Goal: Task Accomplishment & Management: Use online tool/utility

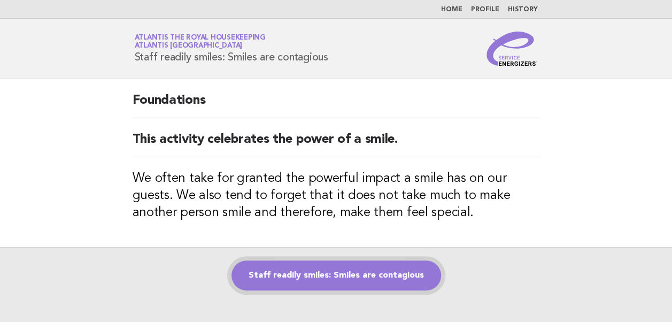
click at [326, 273] on link "Staff readily smiles: Smiles are contagious" at bounding box center [336, 275] width 210 height 30
click at [303, 273] on link "Staff readily smiles: Smiles are contagious" at bounding box center [336, 275] width 210 height 30
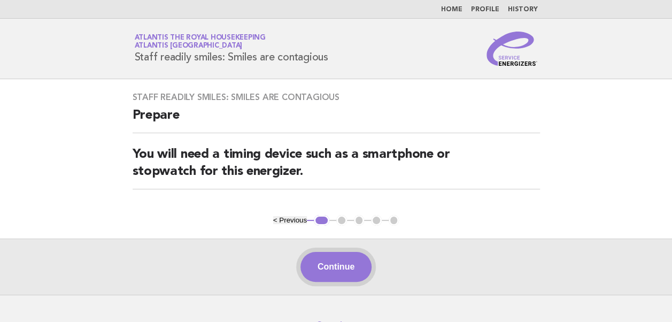
click at [332, 268] on button "Continue" at bounding box center [335, 267] width 71 height 30
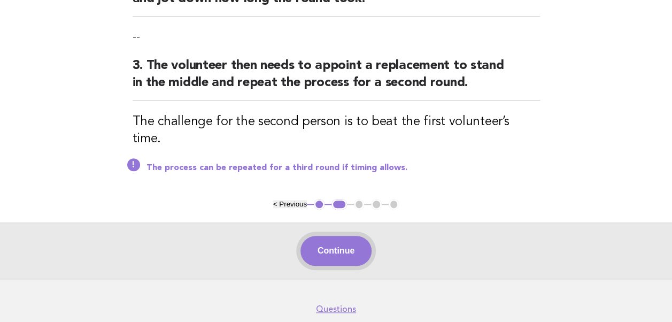
click at [328, 239] on button "Continue" at bounding box center [335, 251] width 71 height 30
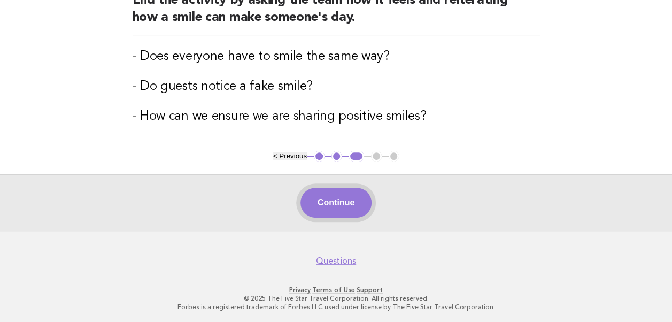
click at [334, 208] on button "Continue" at bounding box center [335, 203] width 71 height 30
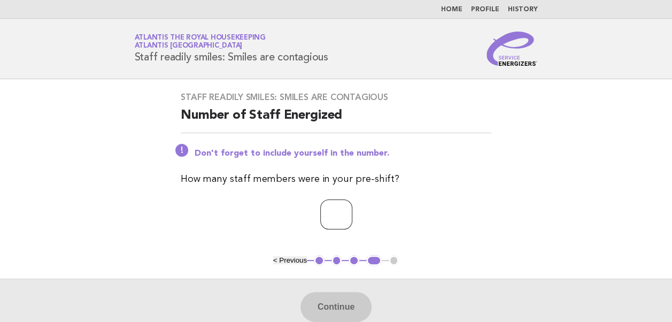
click at [322, 220] on input "number" at bounding box center [336, 214] width 32 height 30
type input "**"
click at [325, 305] on button "Continue" at bounding box center [335, 307] width 71 height 30
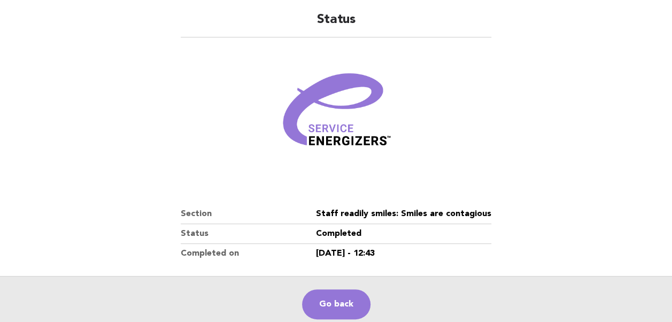
scroll to position [183, 0]
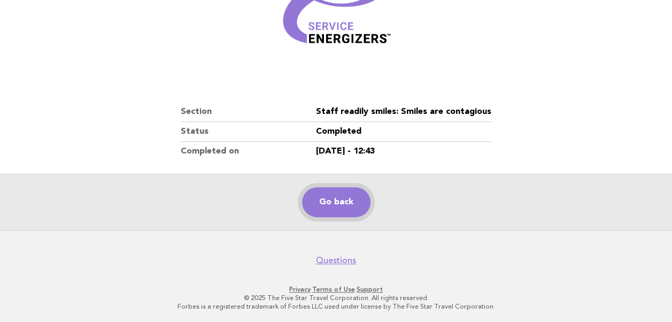
click at [327, 201] on link "Go back" at bounding box center [336, 202] width 68 height 30
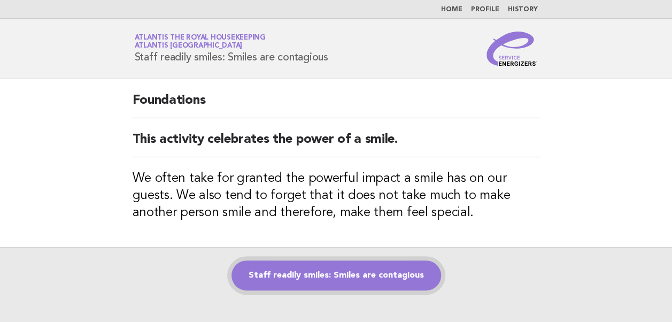
click at [316, 272] on link "Staff readily smiles: Smiles are contagious" at bounding box center [336, 275] width 210 height 30
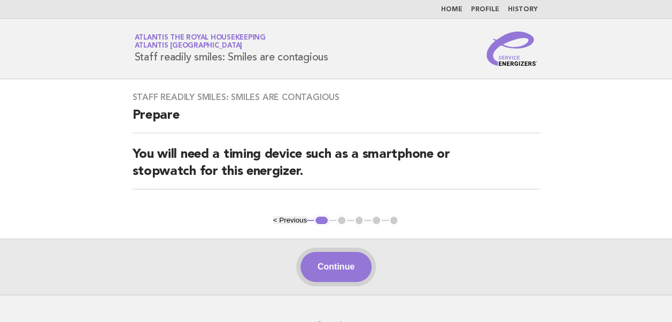
click at [327, 266] on button "Continue" at bounding box center [335, 267] width 71 height 30
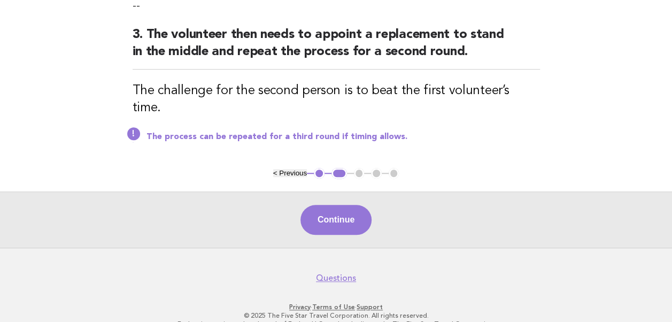
click at [329, 205] on button "Continue" at bounding box center [335, 220] width 71 height 30
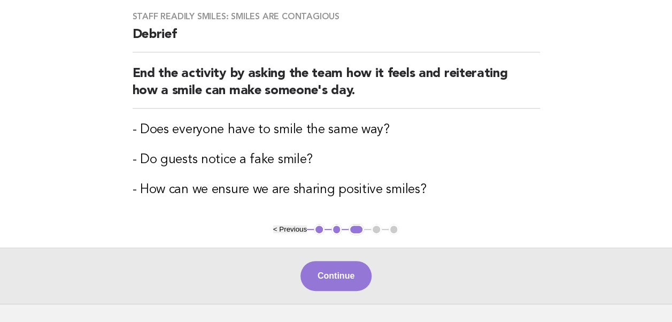
scroll to position [154, 0]
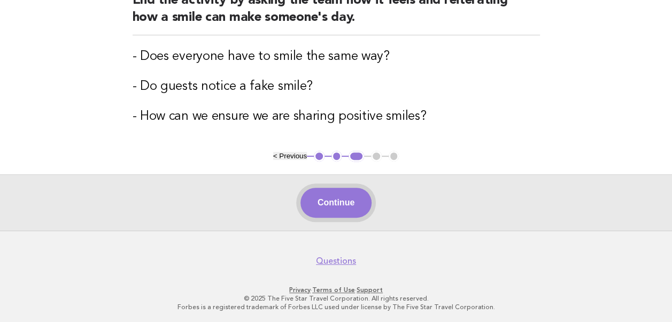
click at [327, 205] on button "Continue" at bounding box center [335, 203] width 71 height 30
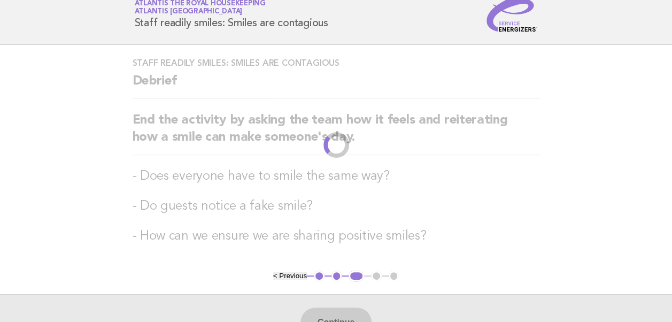
scroll to position [0, 0]
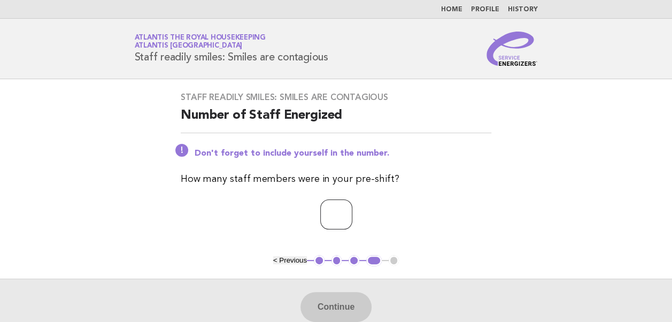
click at [320, 215] on input "number" at bounding box center [336, 214] width 32 height 30
type input "**"
click at [329, 308] on button "Continue" at bounding box center [335, 307] width 71 height 30
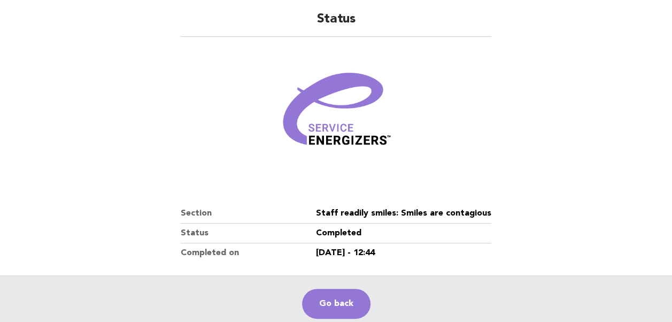
scroll to position [183, 0]
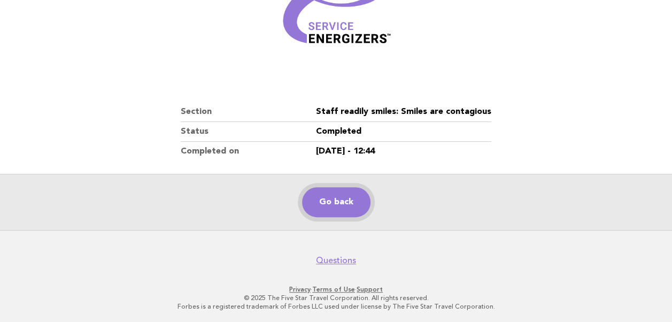
click at [334, 208] on link "Go back" at bounding box center [336, 202] width 68 height 30
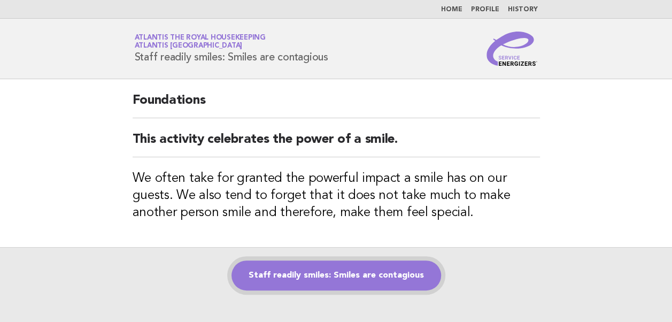
click at [309, 274] on link "Staff readily smiles: Smiles are contagious" at bounding box center [336, 275] width 210 height 30
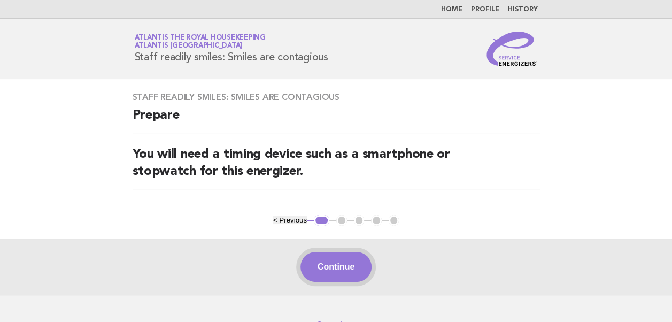
click at [335, 262] on button "Continue" at bounding box center [335, 267] width 71 height 30
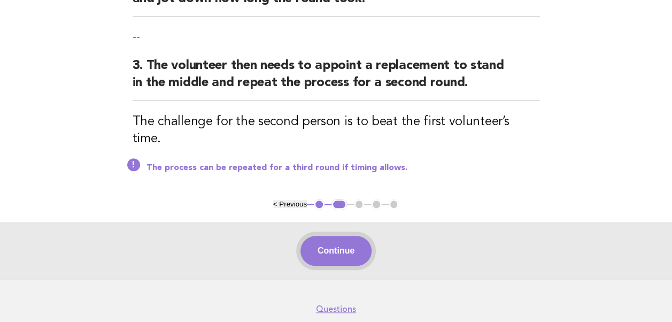
click at [328, 237] on button "Continue" at bounding box center [335, 251] width 71 height 30
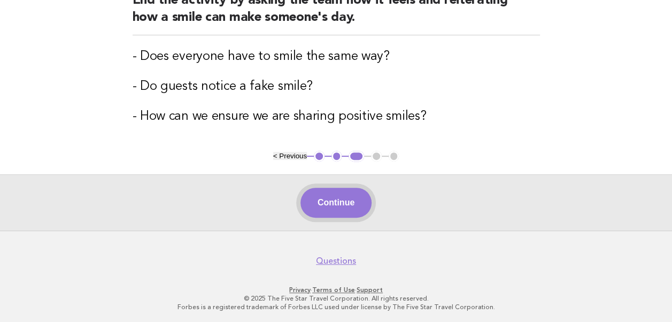
click at [332, 205] on button "Continue" at bounding box center [335, 203] width 71 height 30
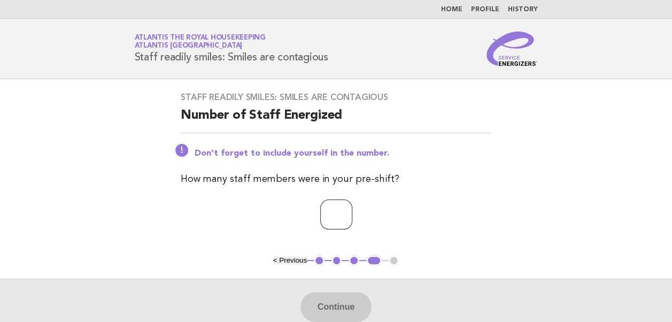
click at [320, 209] on input "number" at bounding box center [336, 214] width 32 height 30
type input "**"
click at [332, 311] on button "Continue" at bounding box center [335, 307] width 71 height 30
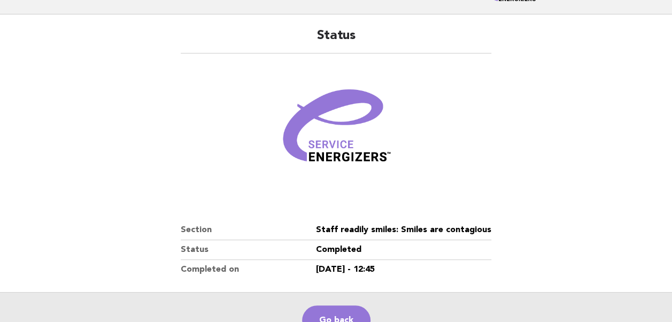
scroll to position [183, 0]
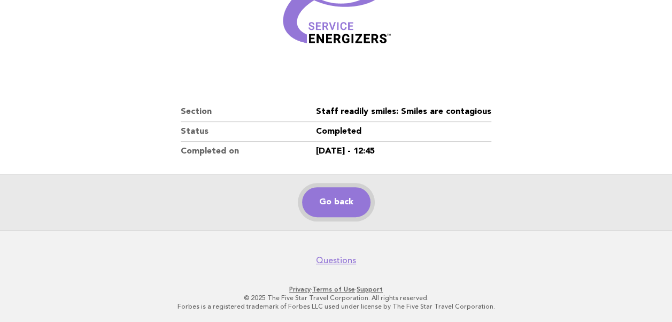
click at [327, 204] on link "Go back" at bounding box center [336, 202] width 68 height 30
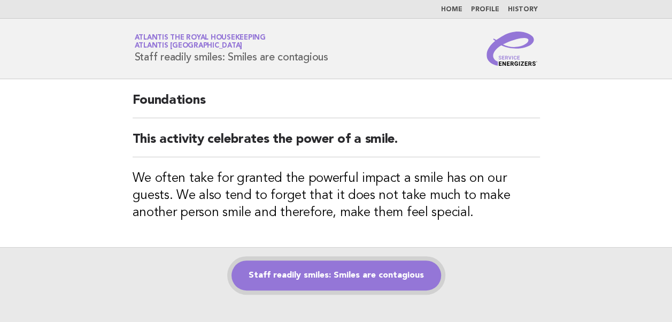
click at [326, 280] on link "Staff readily smiles: Smiles are contagious" at bounding box center [336, 275] width 210 height 30
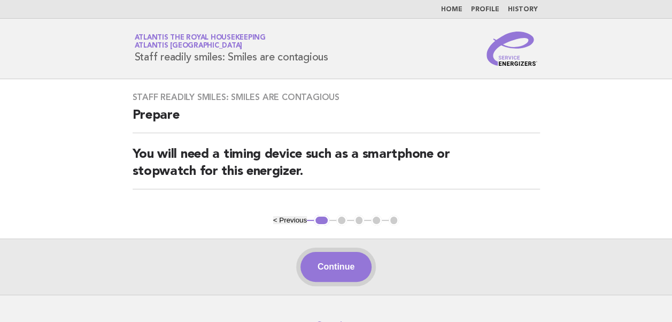
click at [327, 278] on button "Continue" at bounding box center [335, 267] width 71 height 30
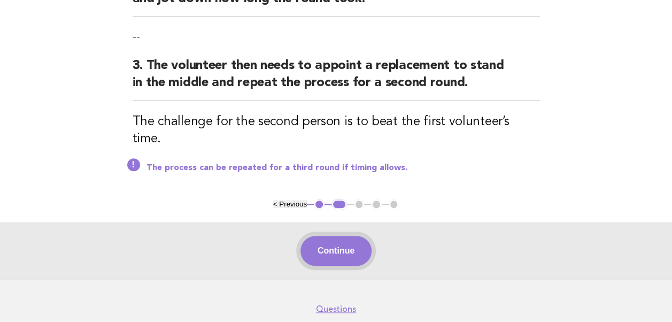
click at [325, 239] on button "Continue" at bounding box center [335, 251] width 71 height 30
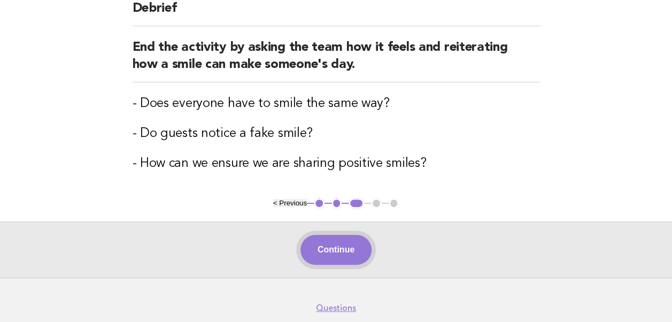
click at [329, 246] on button "Continue" at bounding box center [335, 250] width 71 height 30
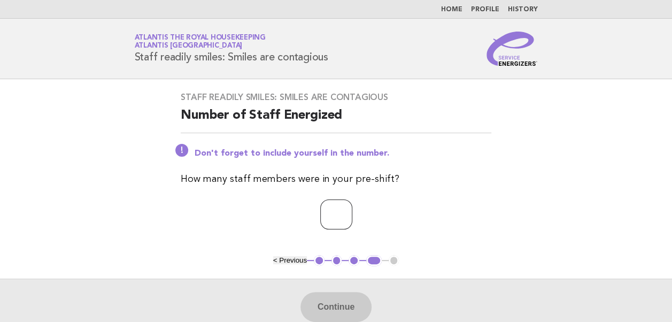
click at [321, 214] on input "number" at bounding box center [336, 214] width 32 height 30
type input "**"
click at [341, 307] on button "Continue" at bounding box center [335, 307] width 71 height 30
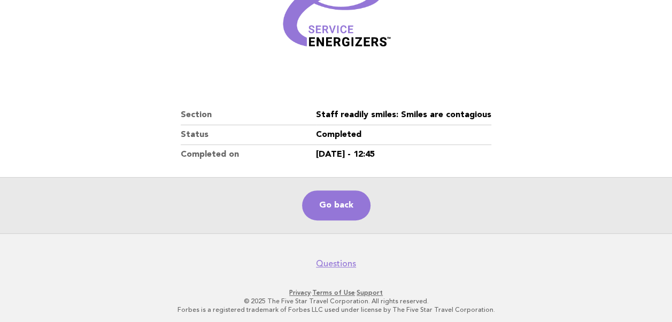
scroll to position [183, 0]
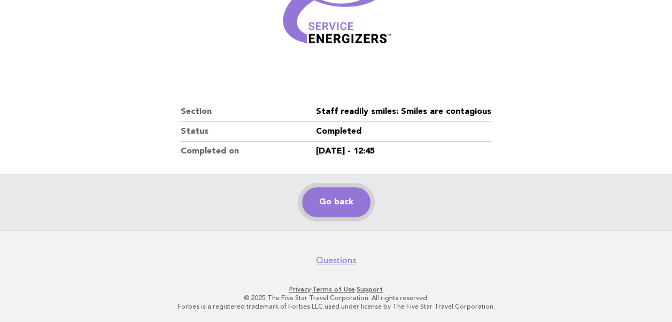
click at [327, 204] on link "Go back" at bounding box center [336, 202] width 68 height 30
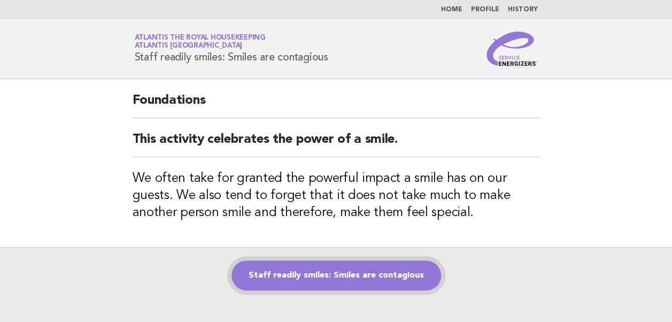
click at [324, 279] on link "Staff readily smiles: Smiles are contagious" at bounding box center [336, 275] width 210 height 30
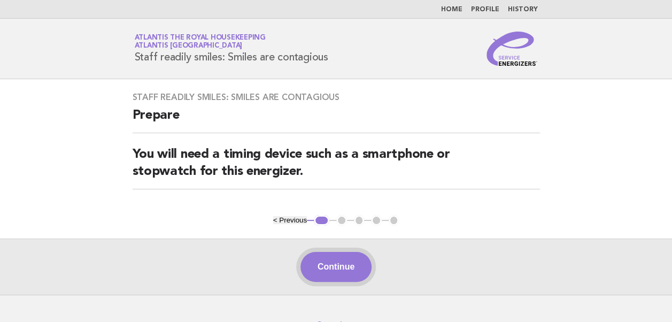
click at [335, 267] on button "Continue" at bounding box center [335, 267] width 71 height 30
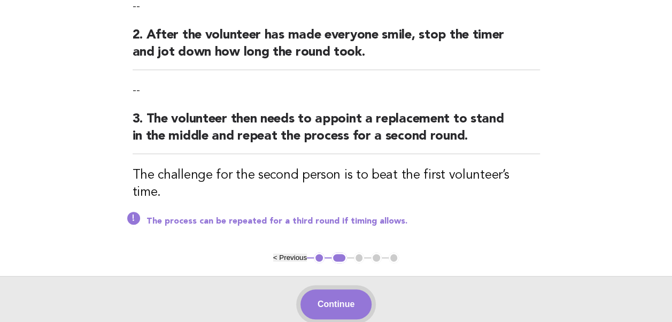
click at [332, 289] on button "Continue" at bounding box center [335, 304] width 71 height 30
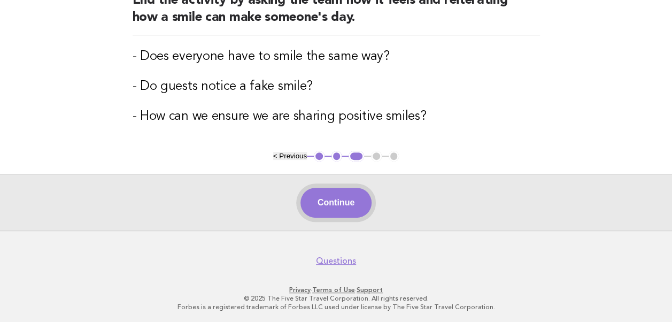
click at [335, 204] on button "Continue" at bounding box center [335, 203] width 71 height 30
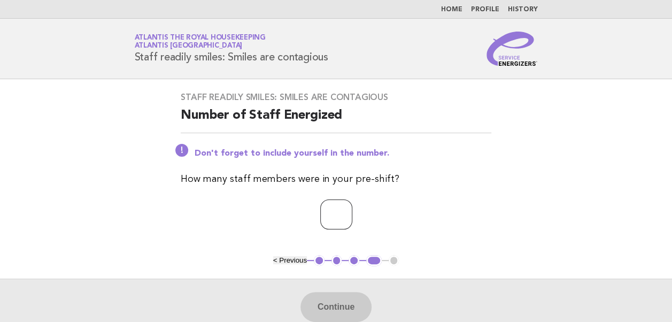
click at [330, 214] on input "number" at bounding box center [336, 214] width 32 height 30
type input "**"
click at [329, 307] on button "Continue" at bounding box center [335, 307] width 71 height 30
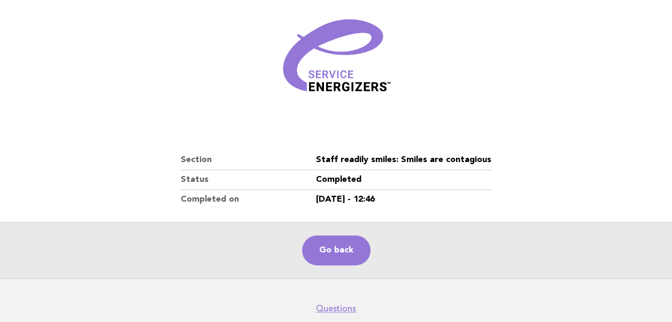
scroll to position [183, 0]
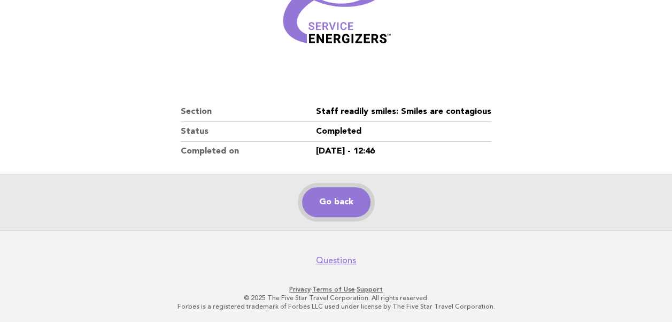
click at [330, 201] on link "Go back" at bounding box center [336, 202] width 68 height 30
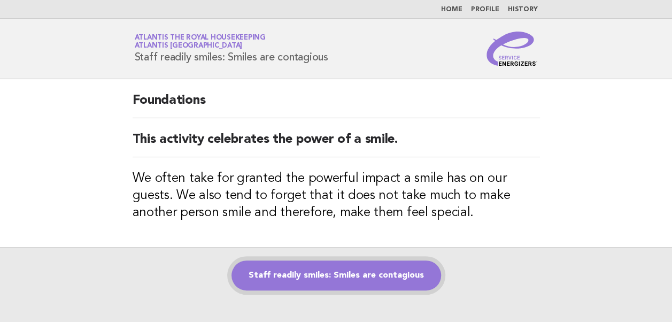
click at [311, 277] on link "Staff readily smiles: Smiles are contagious" at bounding box center [336, 275] width 210 height 30
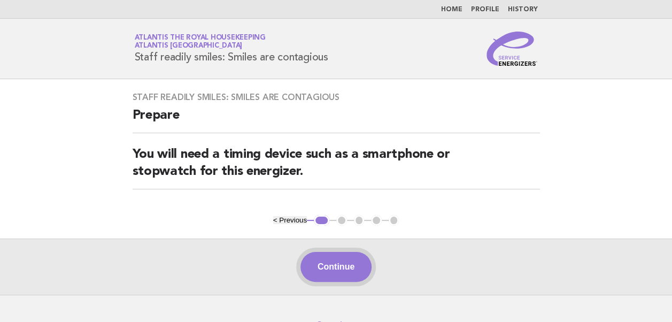
click at [347, 259] on button "Continue" at bounding box center [335, 267] width 71 height 30
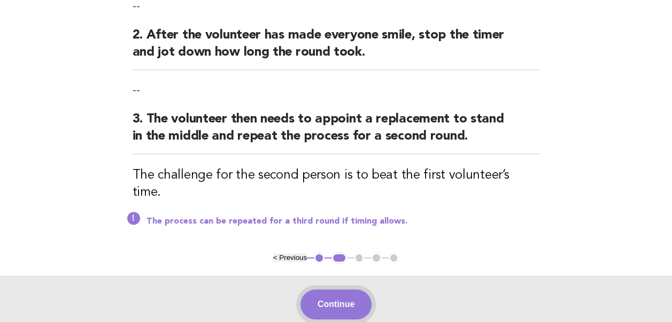
click at [327, 289] on button "Continue" at bounding box center [335, 304] width 71 height 30
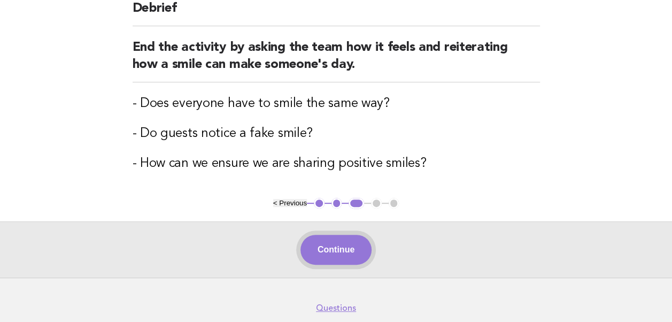
click at [335, 247] on button "Continue" at bounding box center [335, 250] width 71 height 30
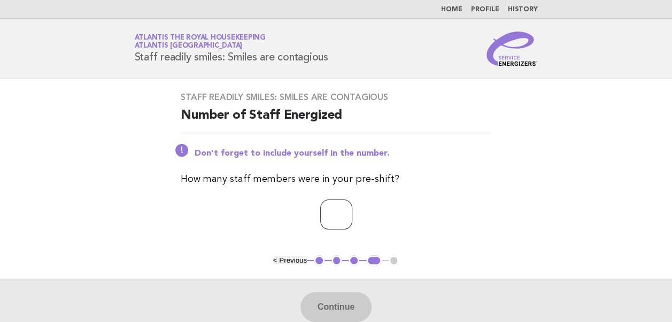
click at [323, 215] on input "number" at bounding box center [336, 214] width 32 height 30
type input "**"
click at [334, 315] on button "Continue" at bounding box center [335, 307] width 71 height 30
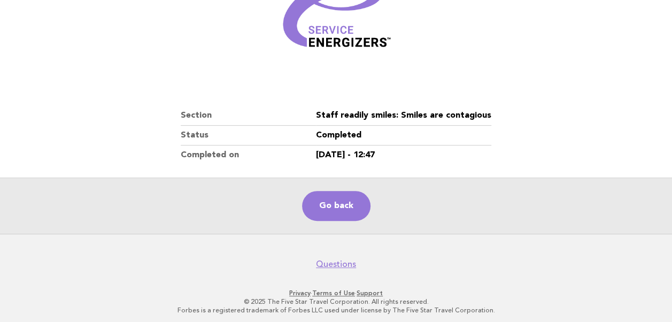
scroll to position [183, 0]
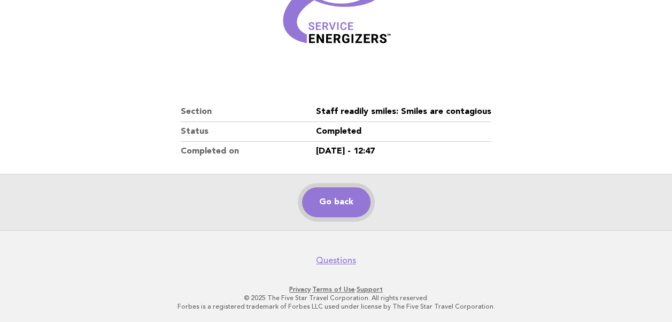
click at [329, 203] on link "Go back" at bounding box center [336, 202] width 68 height 30
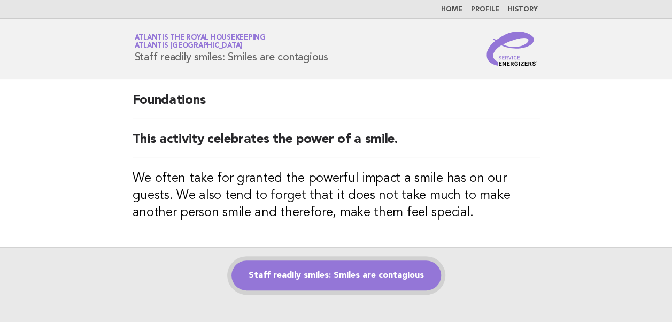
click at [309, 271] on link "Staff readily smiles: Smiles are contagious" at bounding box center [336, 275] width 210 height 30
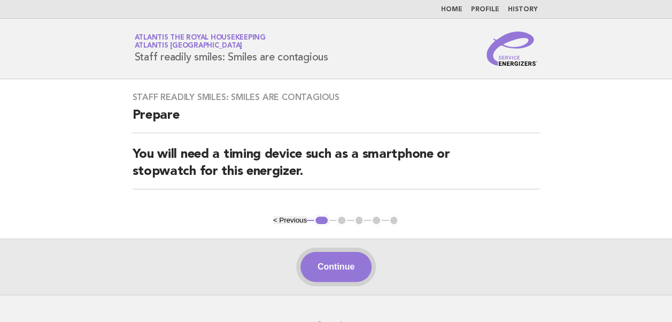
click at [354, 267] on button "Continue" at bounding box center [335, 267] width 71 height 30
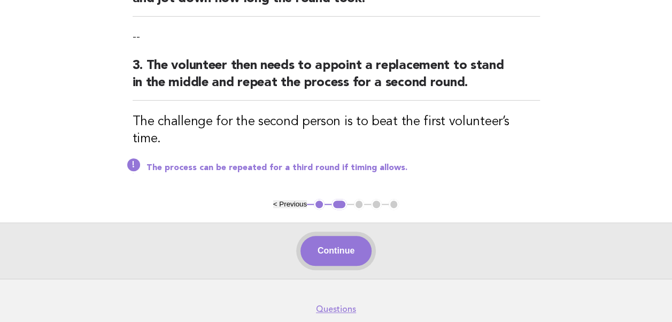
click at [320, 236] on button "Continue" at bounding box center [335, 251] width 71 height 30
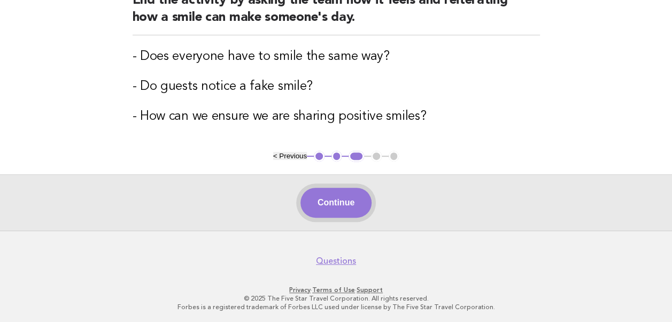
click at [323, 199] on button "Continue" at bounding box center [335, 203] width 71 height 30
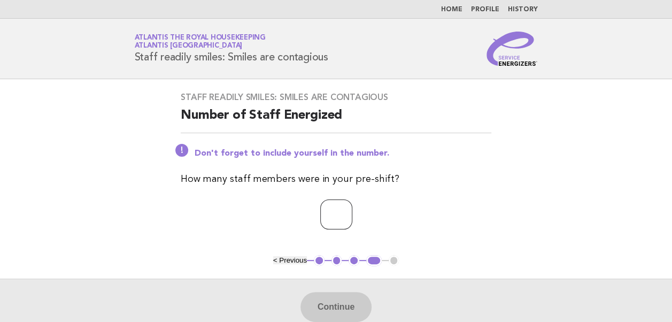
click at [329, 215] on input "number" at bounding box center [336, 214] width 32 height 30
type input "**"
click at [332, 306] on button "Continue" at bounding box center [335, 307] width 71 height 30
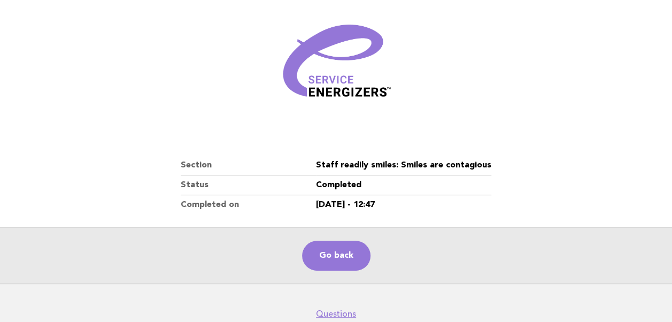
scroll to position [183, 0]
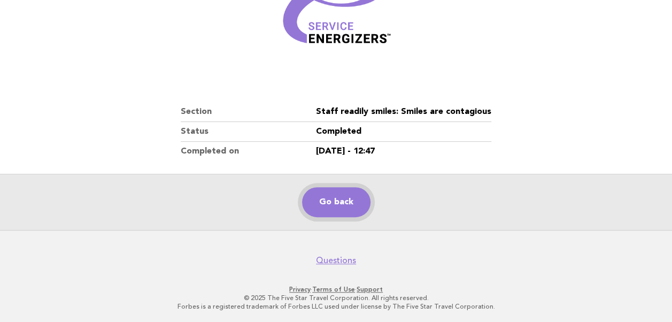
click at [343, 196] on link "Go back" at bounding box center [336, 202] width 68 height 30
